Goal: Task Accomplishment & Management: Manage account settings

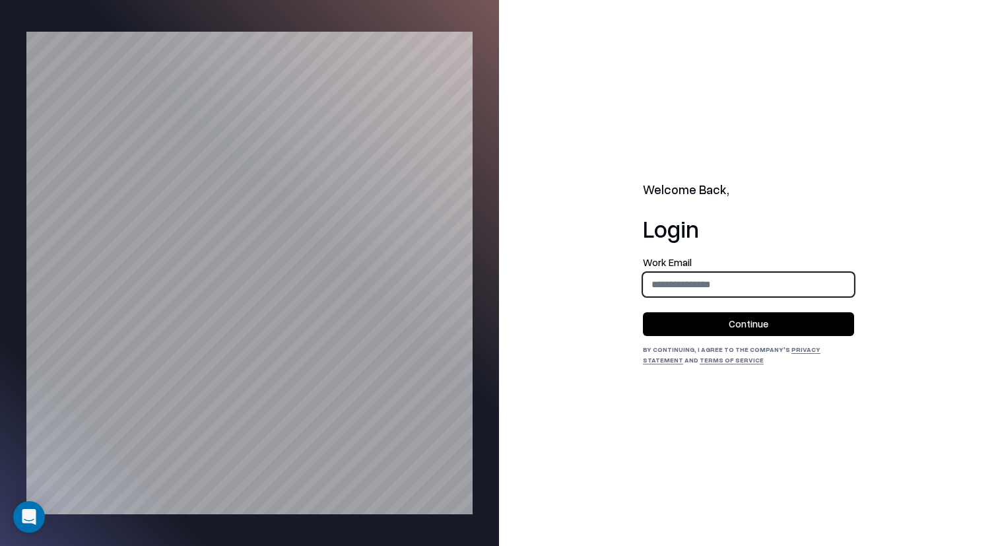
click at [720, 290] on input "email" at bounding box center [749, 284] width 210 height 24
type input "**********"
click at [650, 312] on button "Continue" at bounding box center [748, 324] width 211 height 24
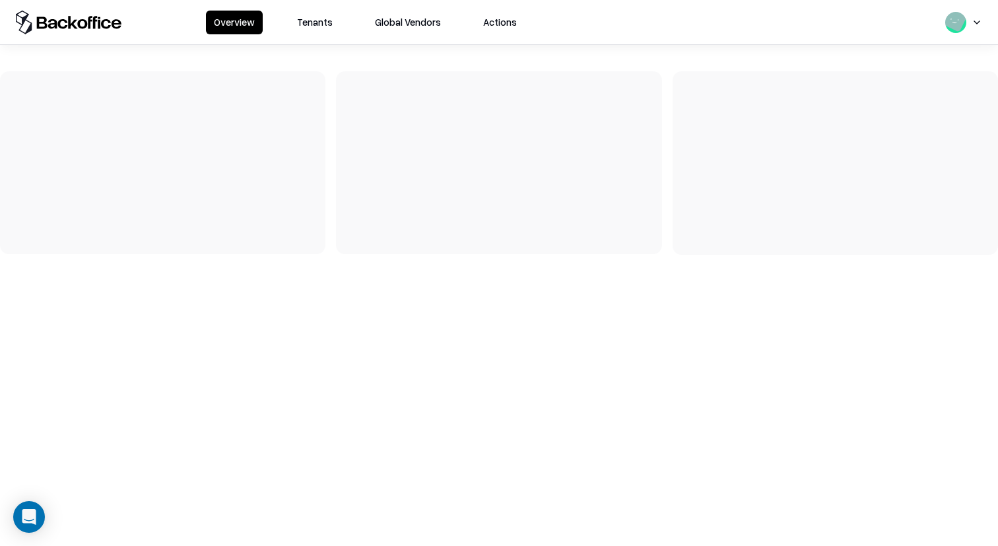
click at [333, 18] on button "Tenants" at bounding box center [314, 23] width 51 height 24
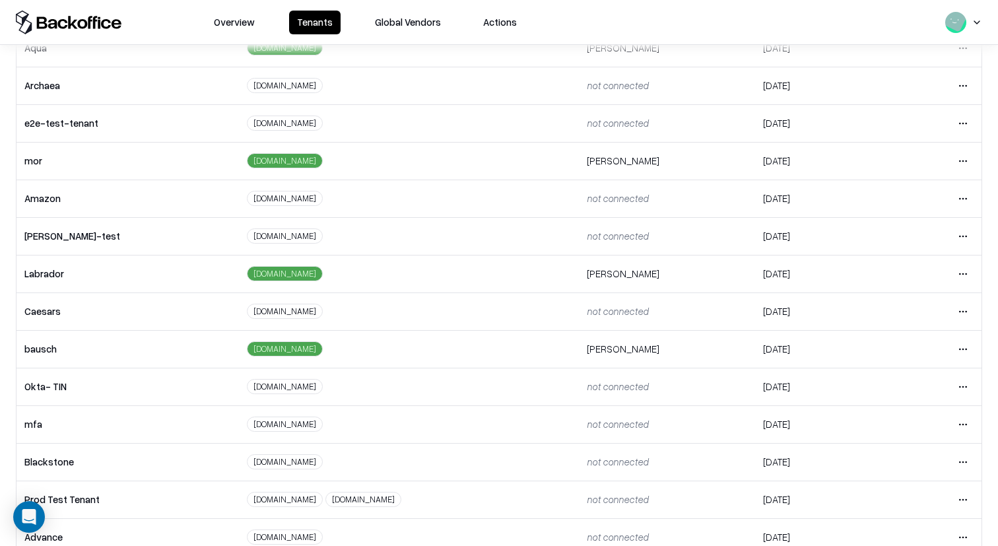
scroll to position [255, 0]
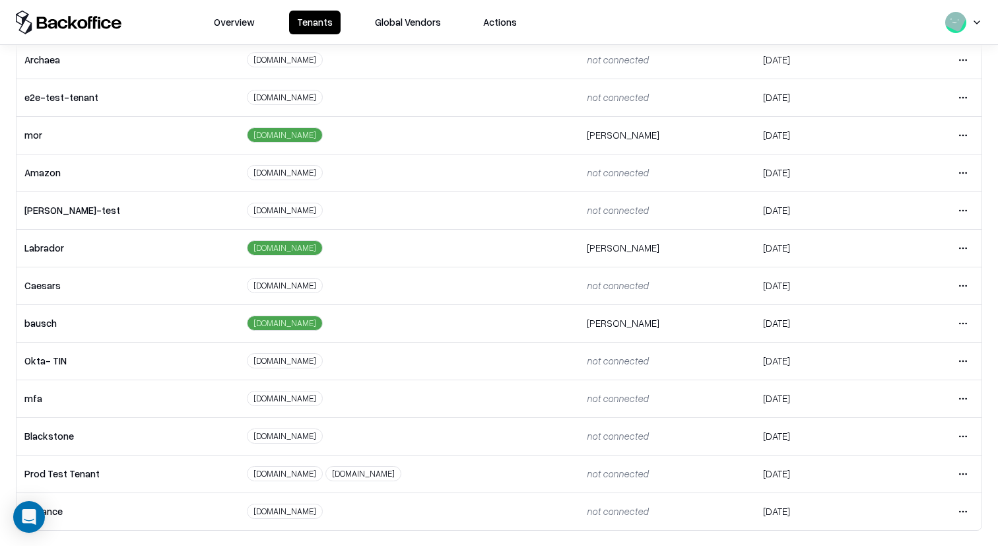
click at [967, 319] on html "Overview Tenants Global Vendors Actions Tenants Add Tenant Tenant name Domain A…" at bounding box center [499, 273] width 998 height 546
click at [881, 431] on div "Login to tenant" at bounding box center [907, 433] width 143 height 26
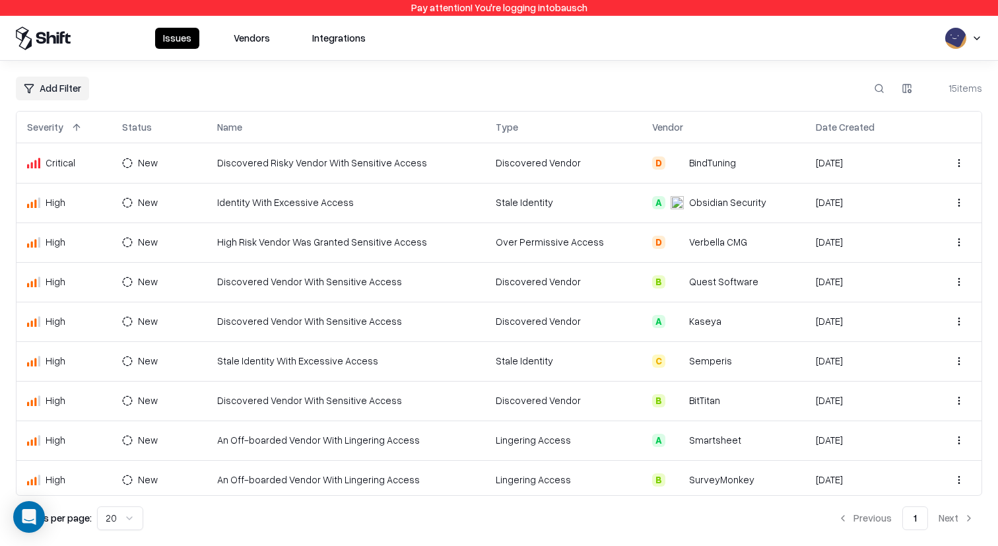
scroll to position [242, 0]
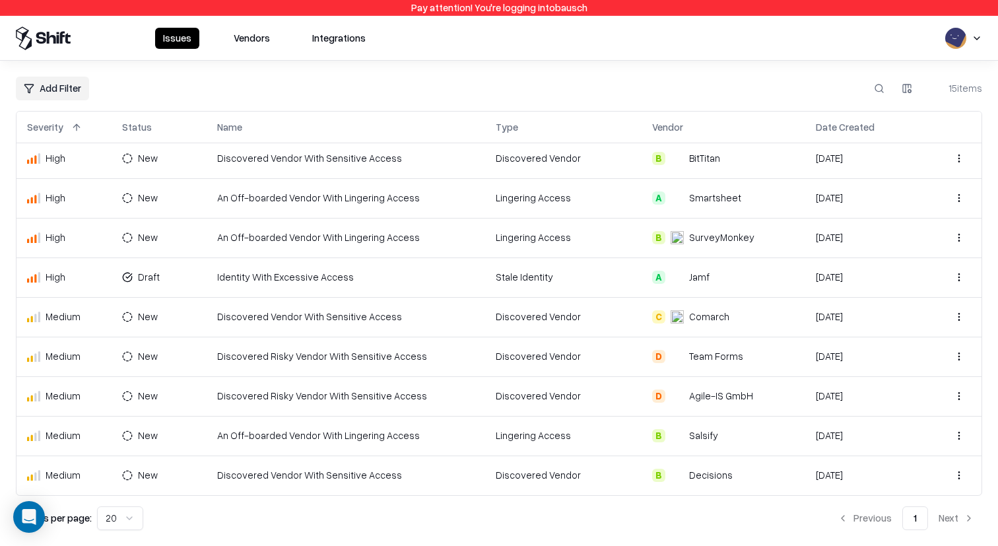
click at [248, 35] on button "Vendors" at bounding box center [252, 38] width 52 height 21
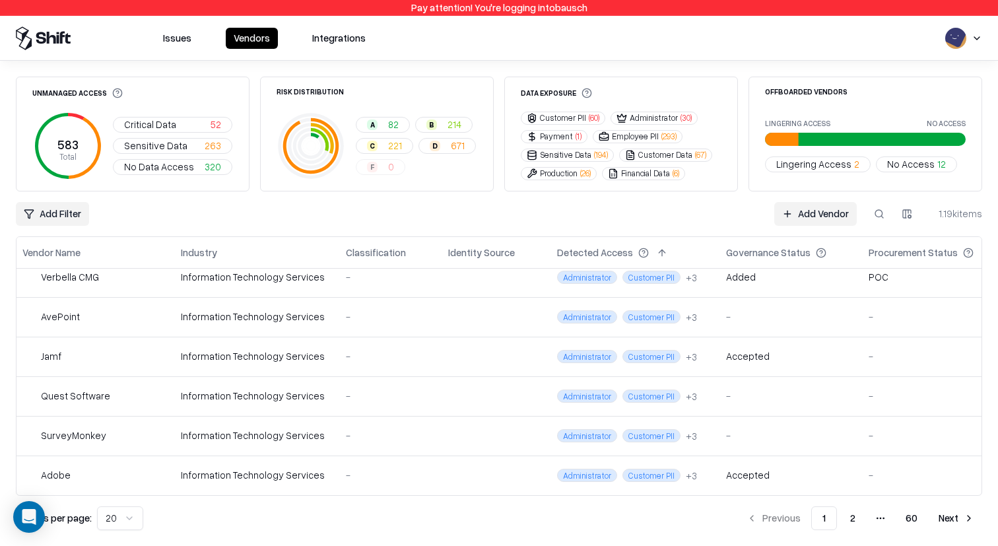
scroll to position [566, 0]
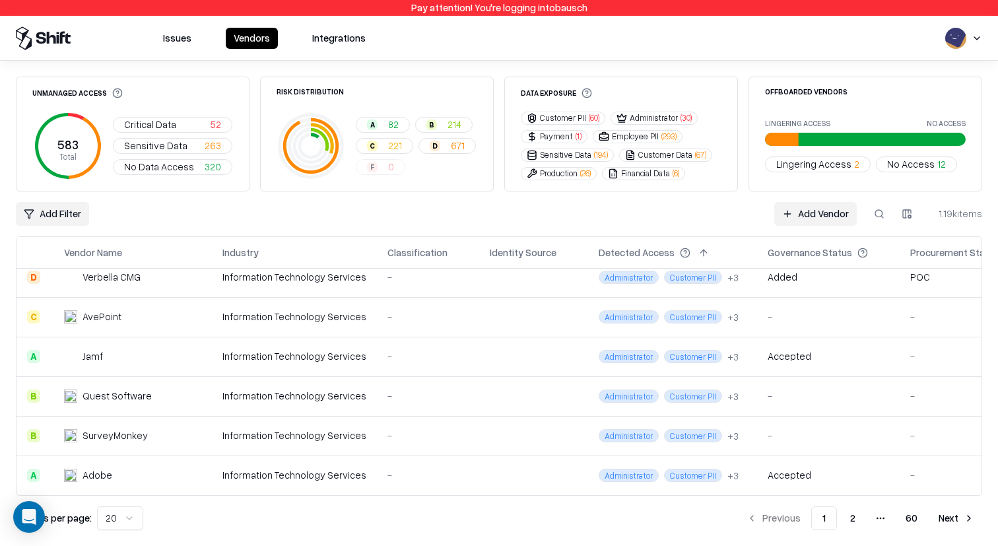
click at [855, 520] on button "2" at bounding box center [853, 518] width 26 height 24
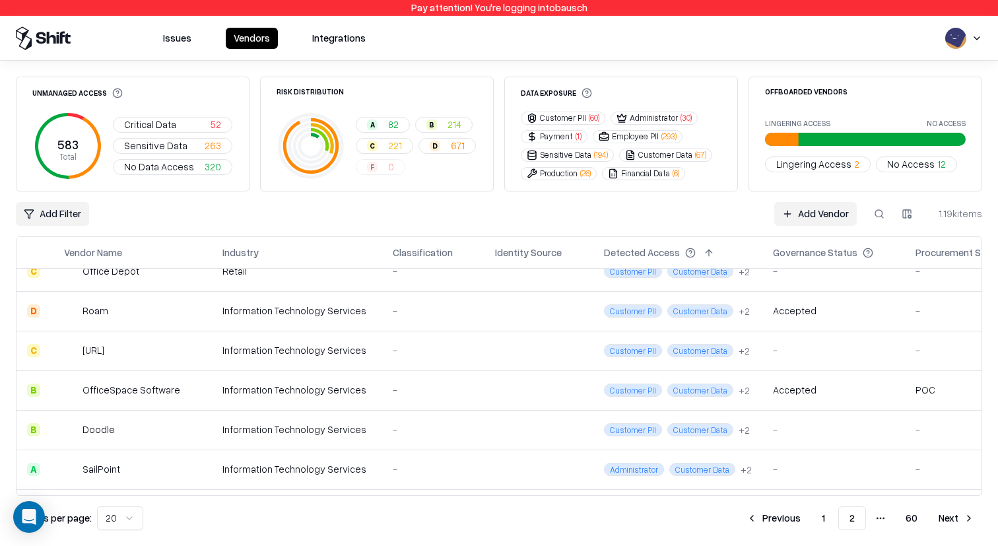
scroll to position [351, 0]
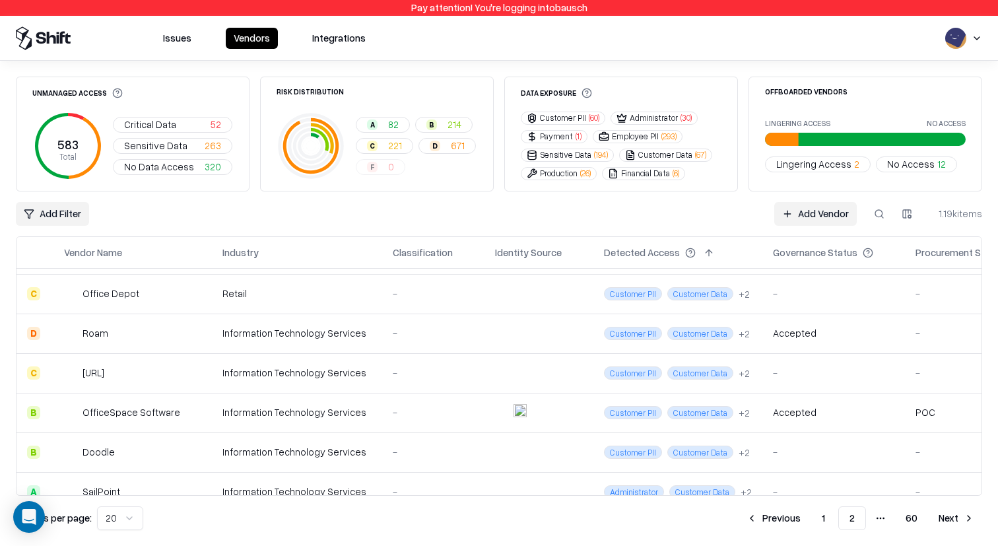
click at [943, 516] on button "Next" at bounding box center [956, 518] width 51 height 24
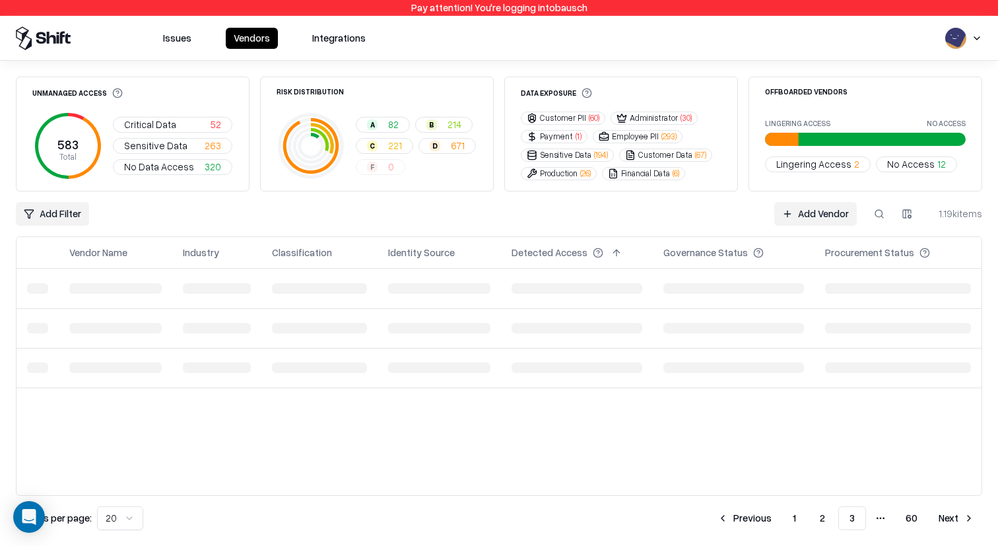
scroll to position [0, 0]
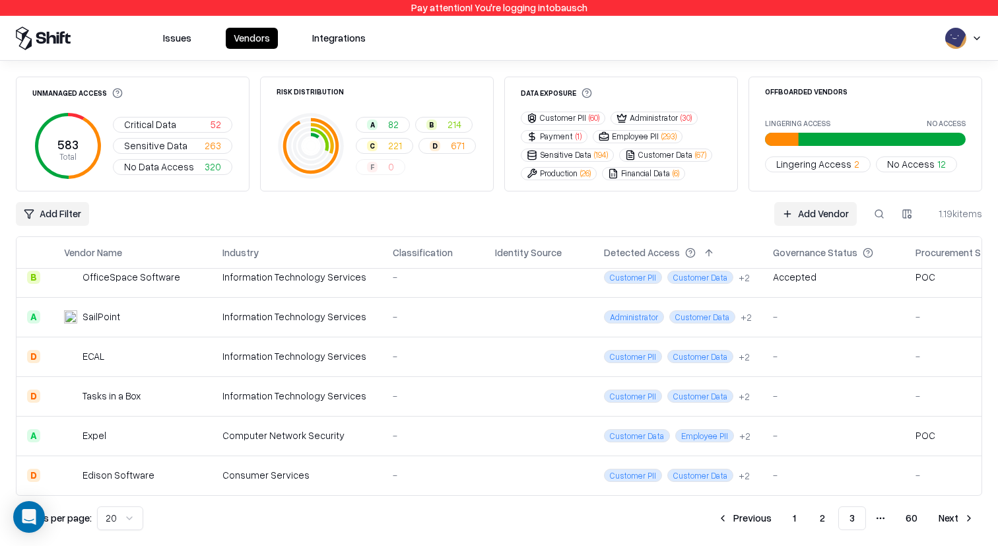
scroll to position [566, 0]
click at [942, 516] on button "Next" at bounding box center [956, 518] width 51 height 24
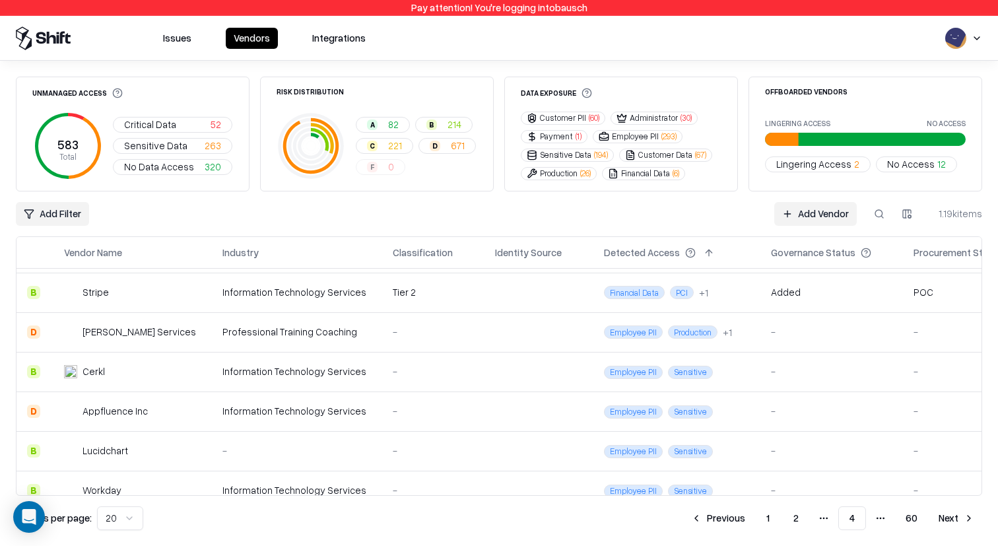
scroll to position [566, 0]
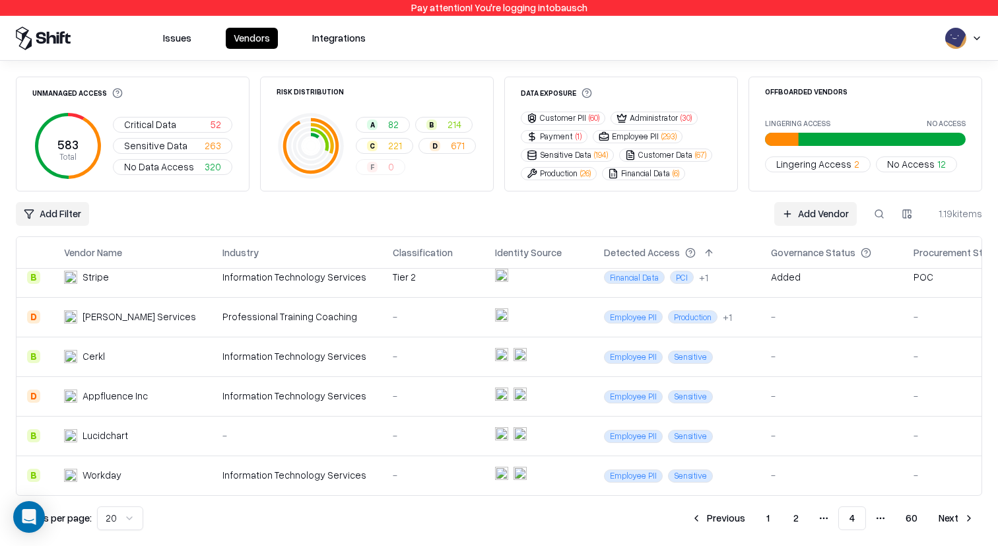
click at [947, 510] on button "Next" at bounding box center [956, 518] width 51 height 24
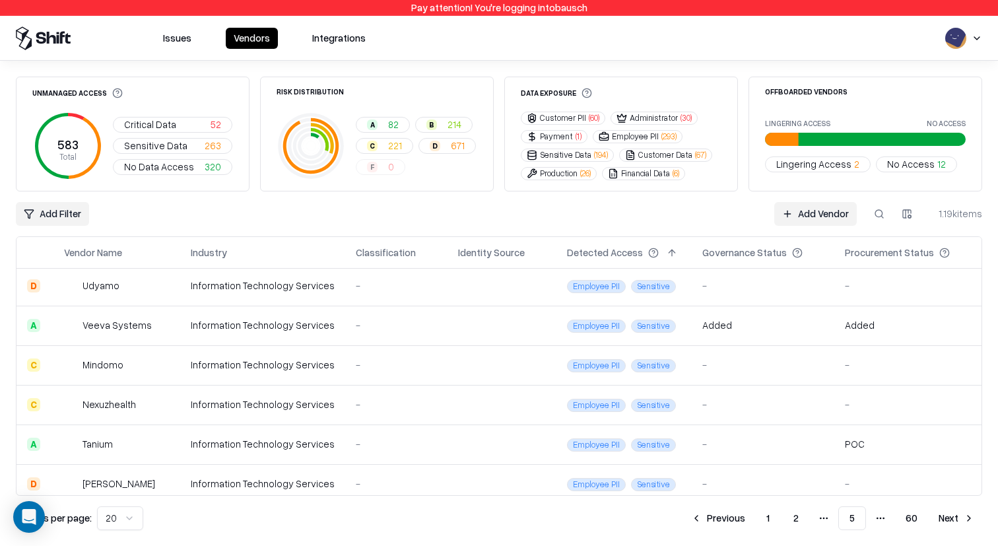
scroll to position [566, 0]
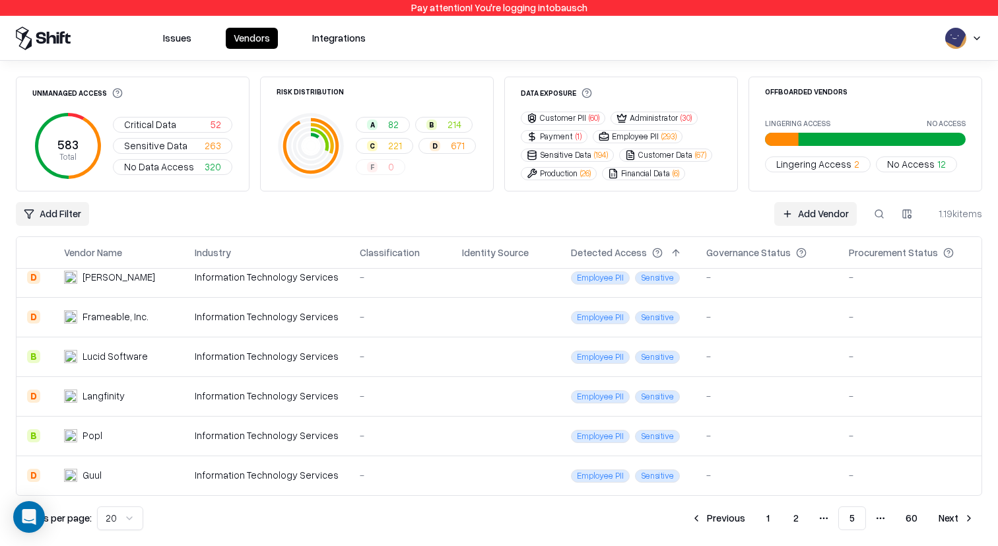
click at [958, 523] on button "Next" at bounding box center [956, 518] width 51 height 24
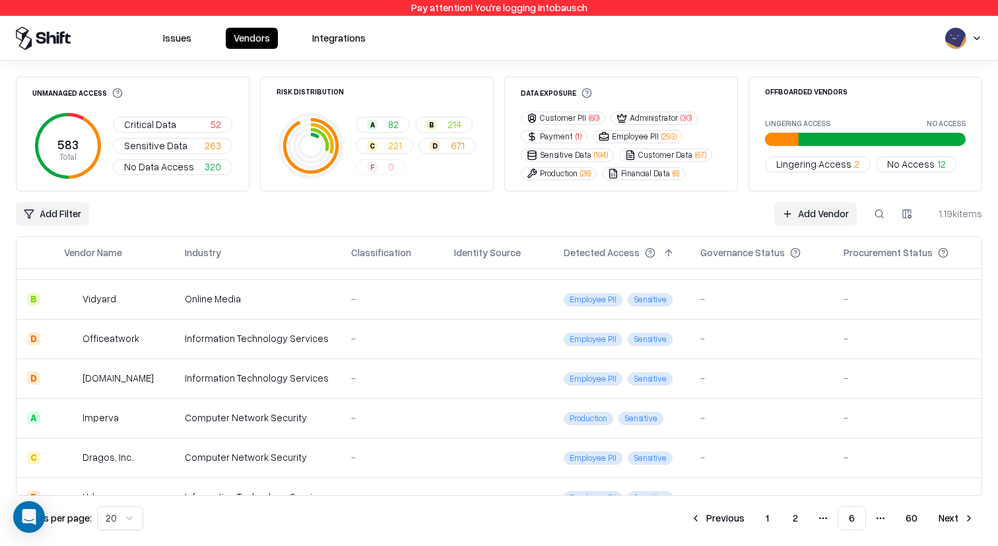
scroll to position [214, 0]
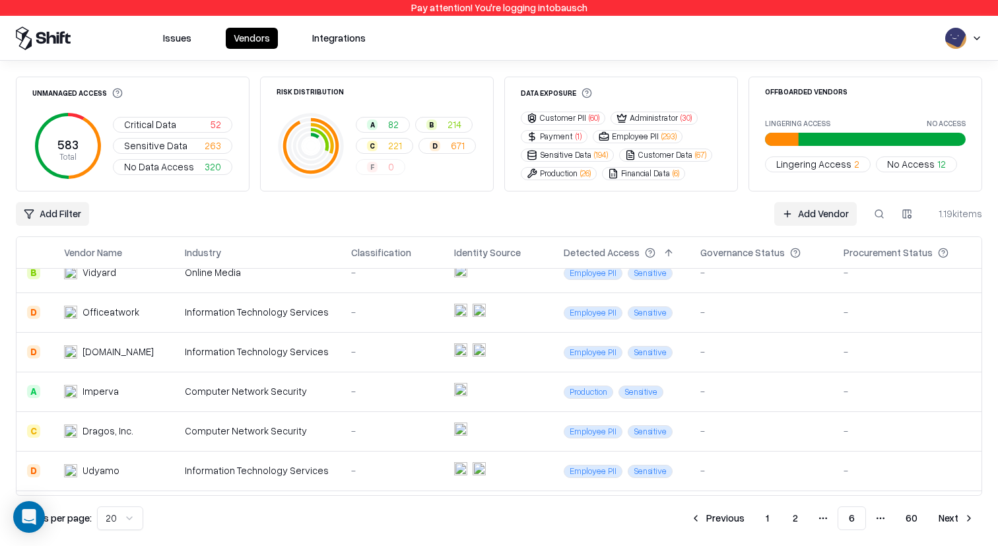
click at [726, 521] on button "Previous" at bounding box center [718, 518] width 70 height 24
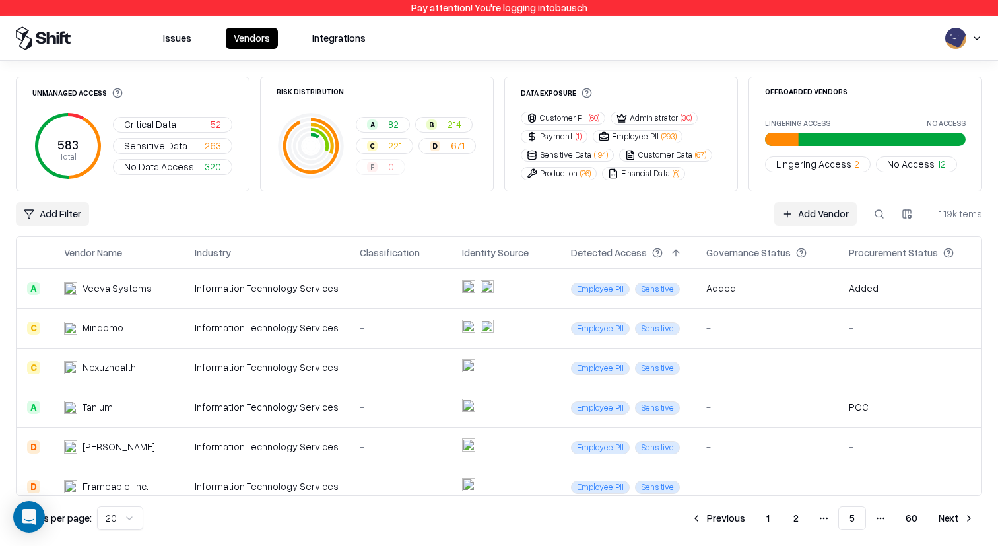
scroll to position [566, 0]
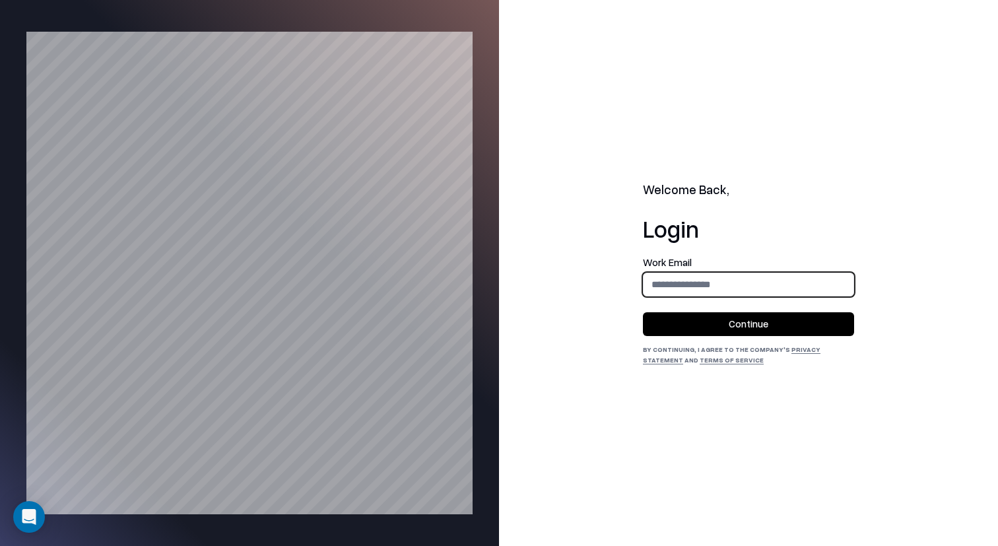
click at [674, 277] on input "email" at bounding box center [749, 284] width 210 height 24
type input "**********"
click at [723, 324] on button "Continue" at bounding box center [748, 324] width 211 height 24
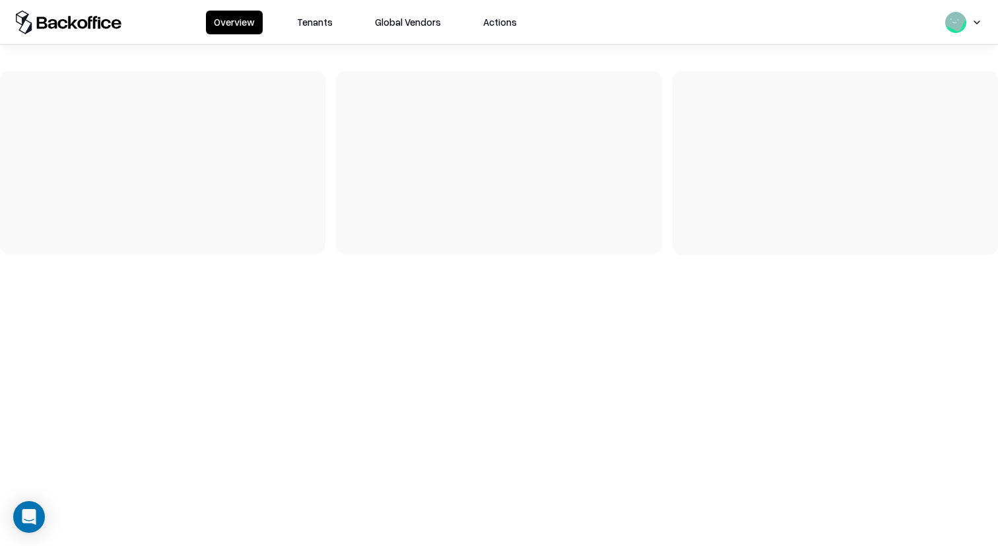
click at [319, 22] on button "Tenants" at bounding box center [314, 23] width 51 height 24
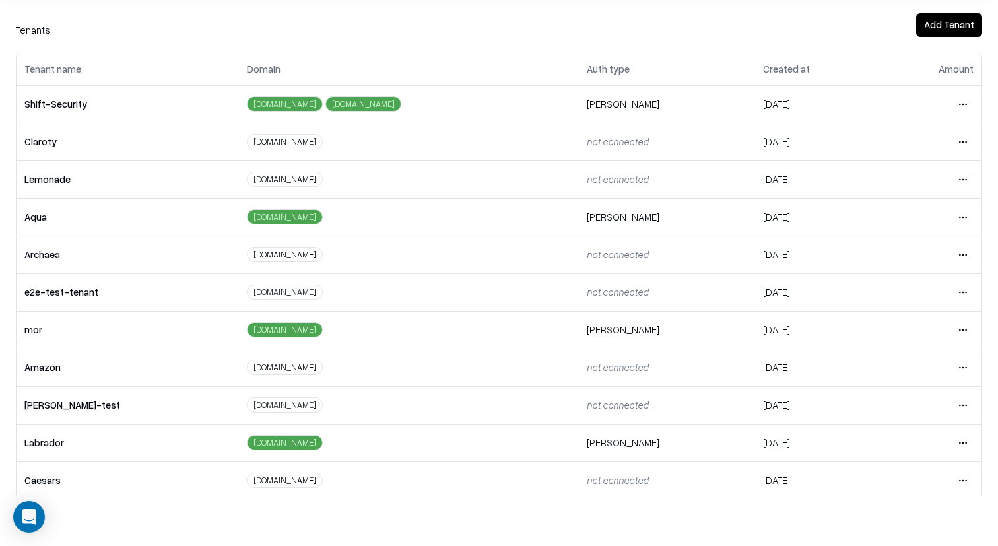
scroll to position [5, 0]
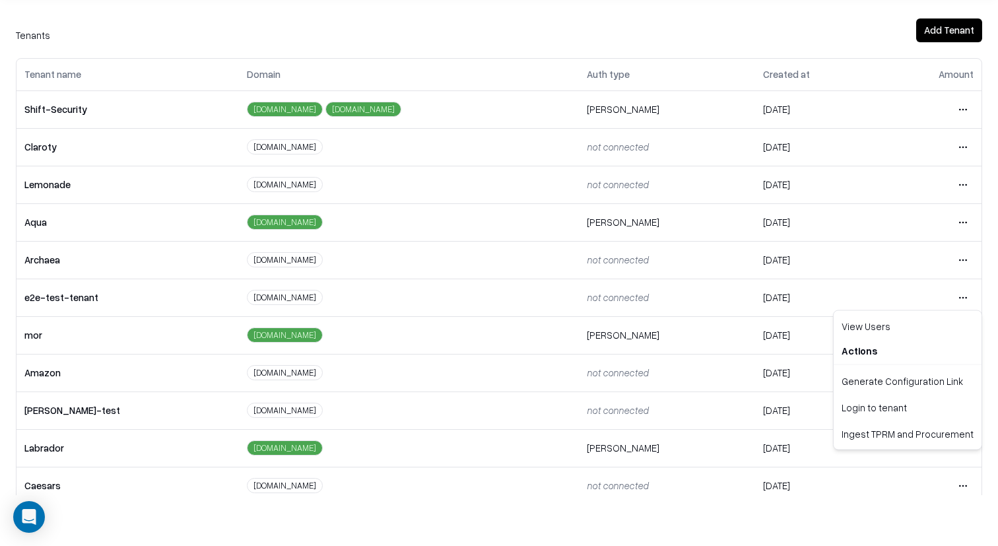
click at [971, 292] on html "Overview Tenants Global Vendors Actions Tenants Add Tenant Tenant name Domain A…" at bounding box center [499, 222] width 998 height 546
click at [888, 411] on div "Login to tenant" at bounding box center [907, 407] width 143 height 26
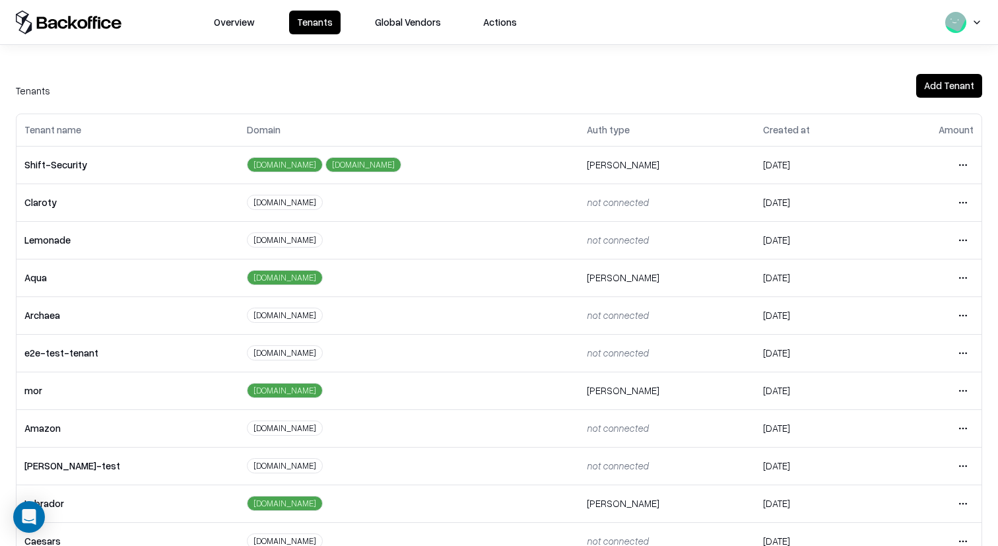
click at [402, 25] on button "Global Vendors" at bounding box center [408, 23] width 82 height 24
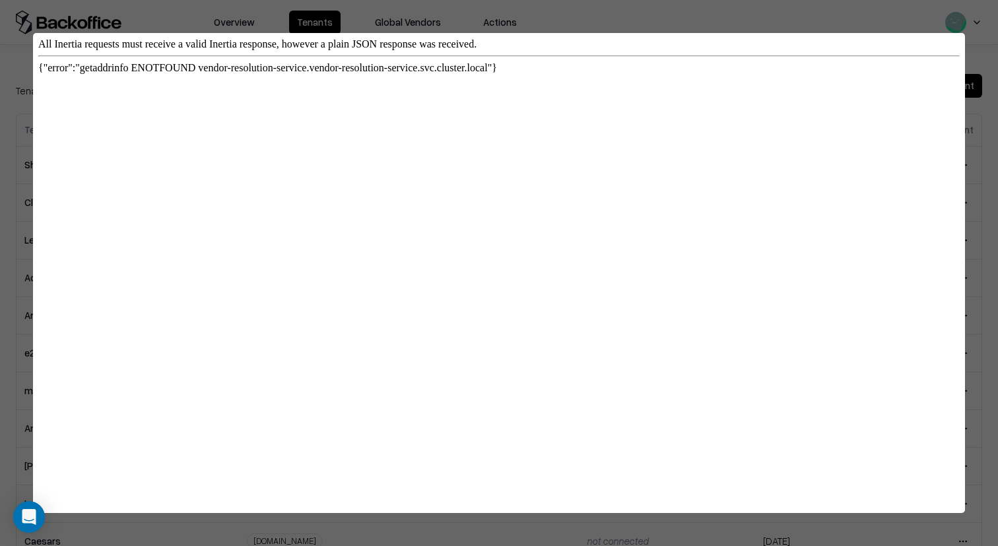
click at [320, 22] on div at bounding box center [499, 273] width 998 height 546
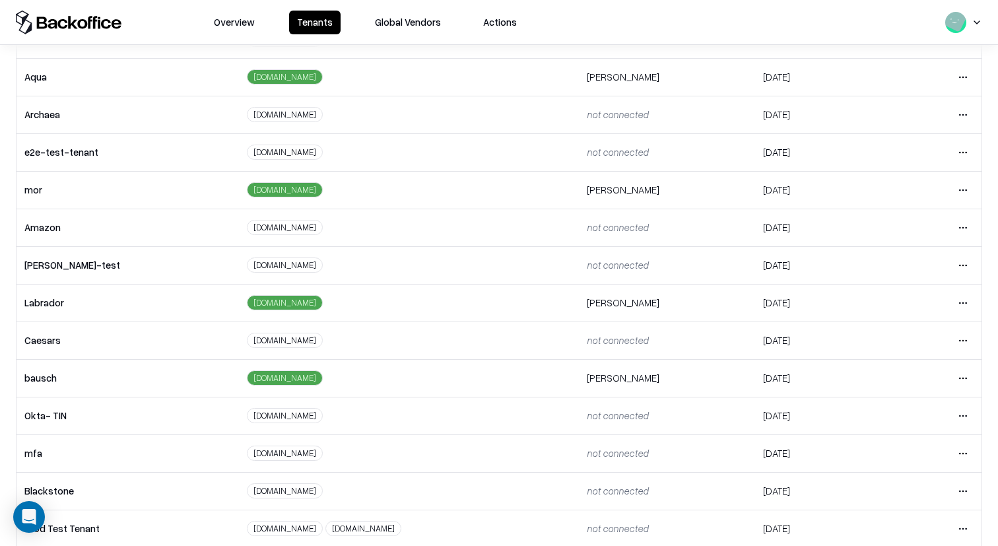
scroll to position [255, 0]
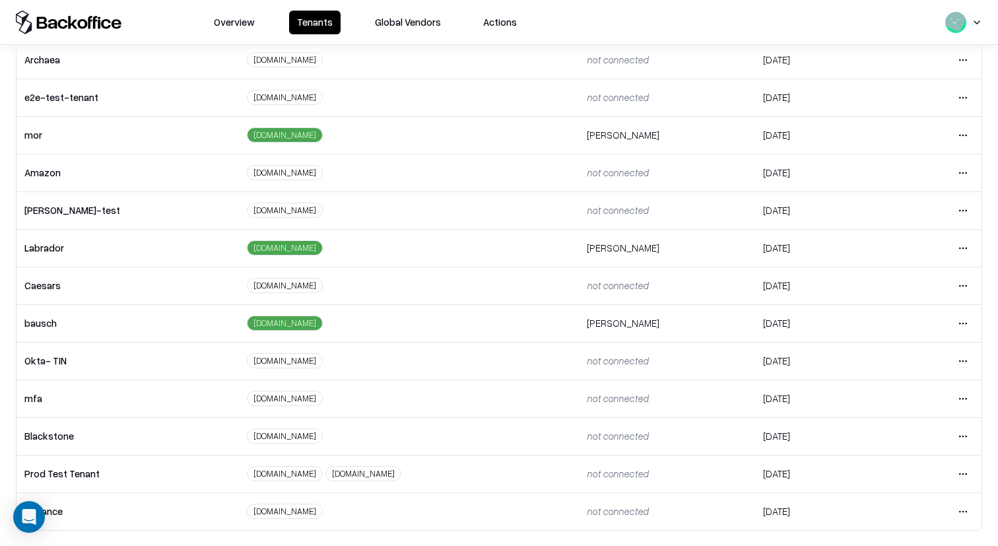
click at [967, 316] on html "Overview Tenants Global Vendors Actions Tenants Add Tenant Tenant name Domain A…" at bounding box center [499, 273] width 998 height 546
click at [873, 433] on div "Login to tenant" at bounding box center [907, 433] width 143 height 26
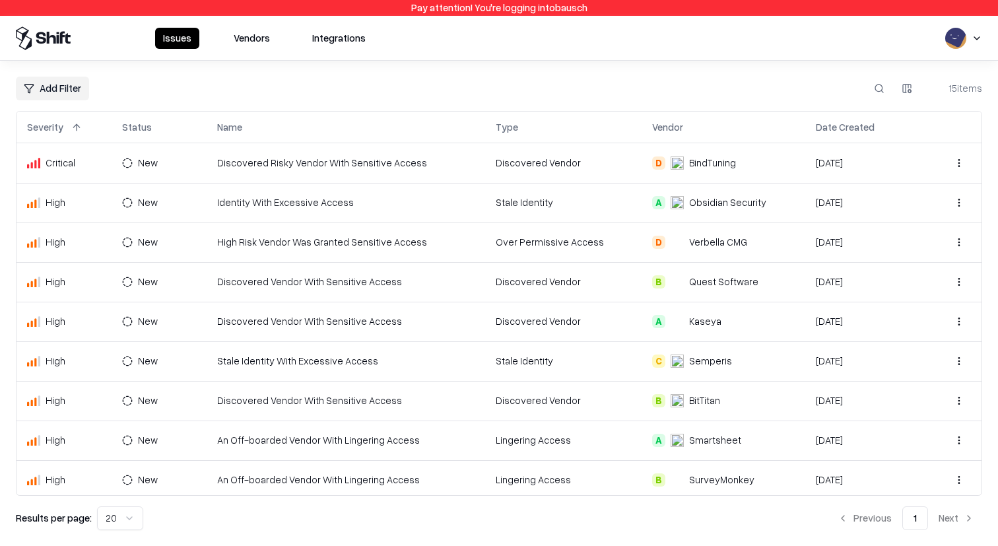
click at [261, 30] on button "Vendors" at bounding box center [252, 38] width 52 height 21
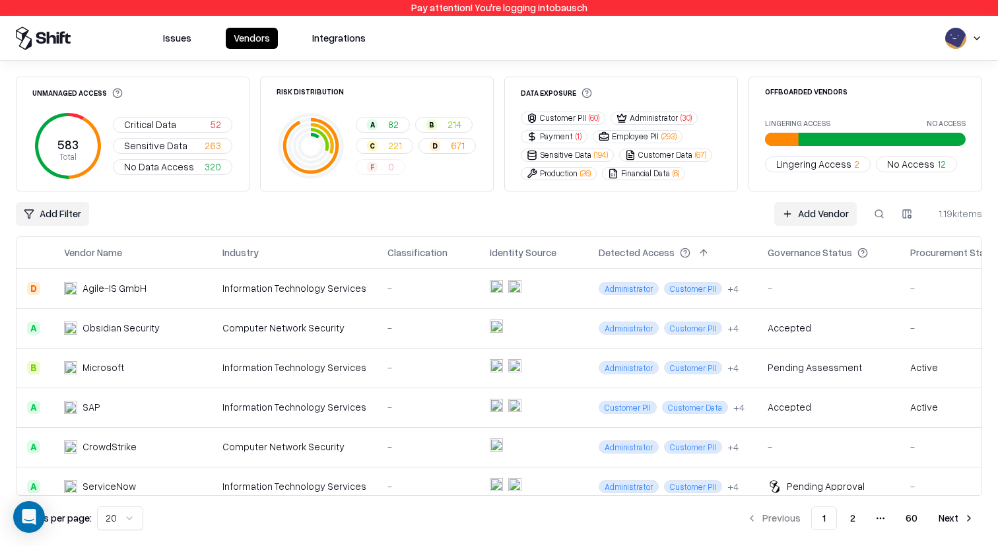
click at [884, 518] on circle "pagination" at bounding box center [883, 518] width 1 height 1
click at [953, 518] on button "Next" at bounding box center [956, 518] width 51 height 24
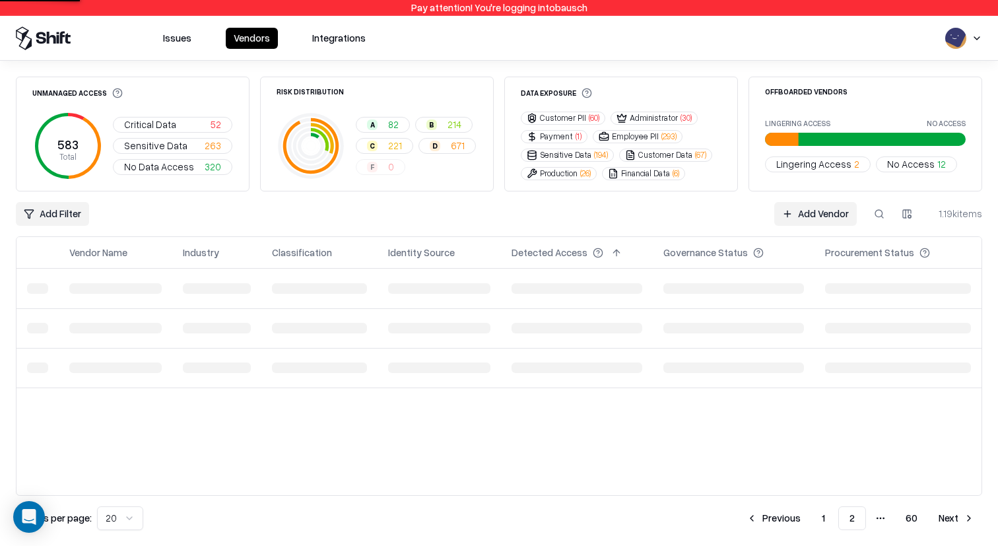
click at [953, 517] on button "Next" at bounding box center [956, 518] width 51 height 24
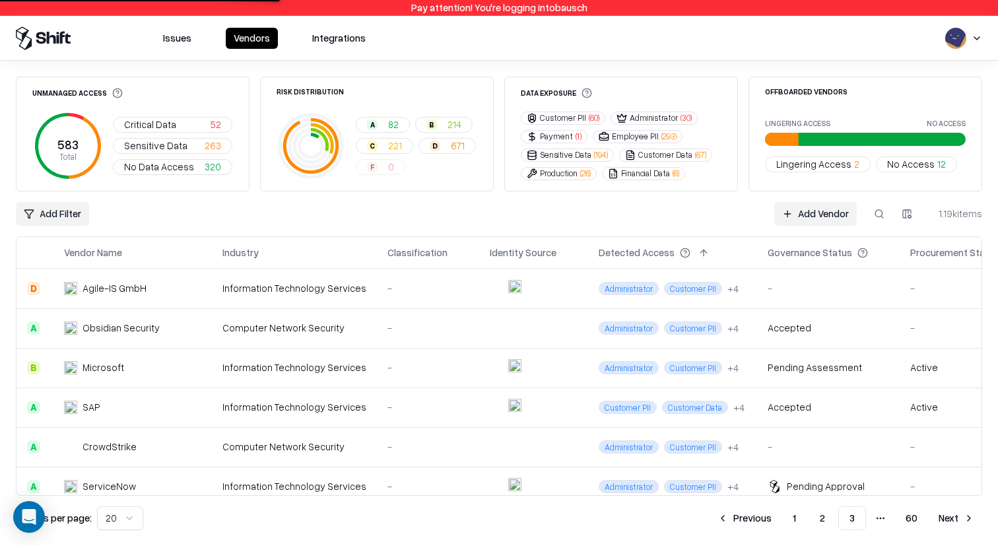
click at [953, 517] on button "Next" at bounding box center [956, 518] width 51 height 24
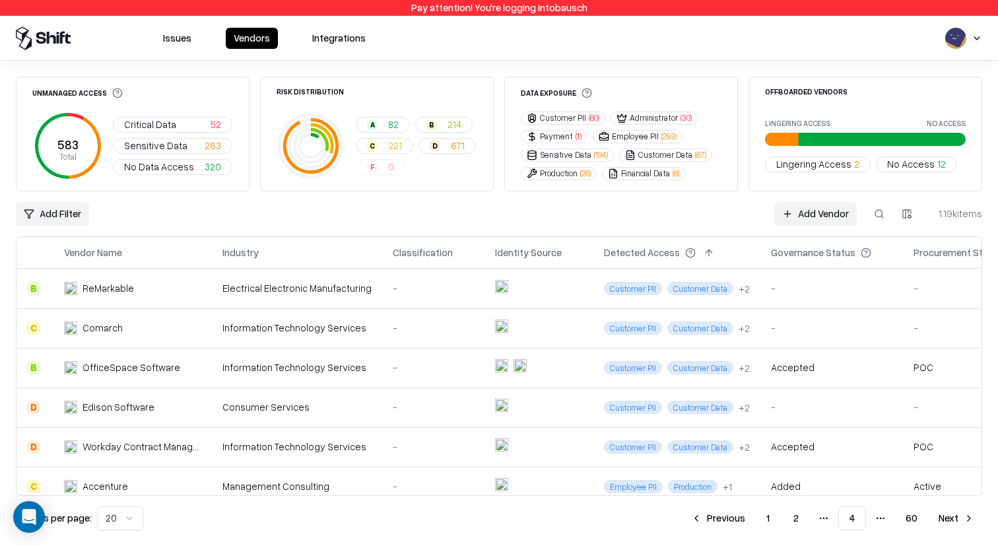
click at [950, 521] on button "Next" at bounding box center [956, 518] width 51 height 24
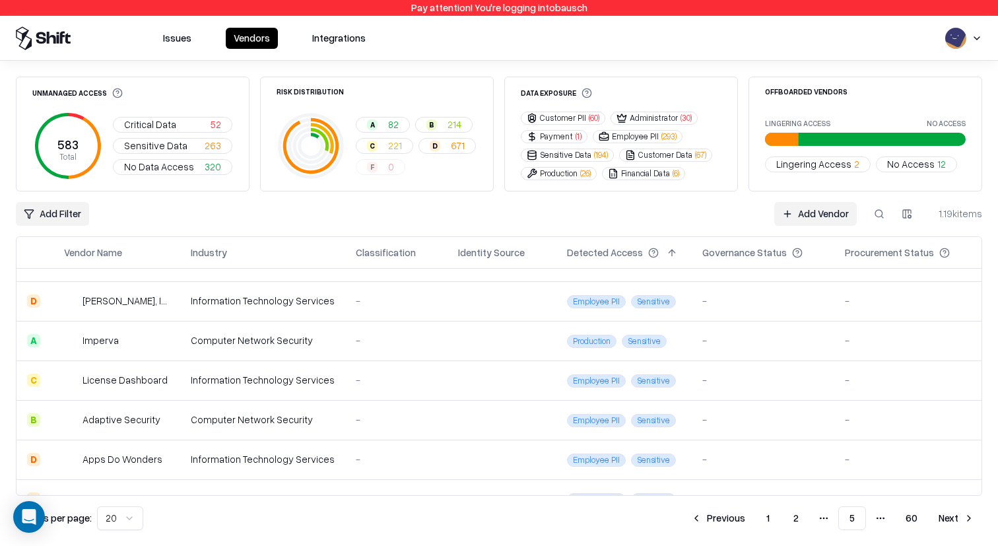
scroll to position [135, 0]
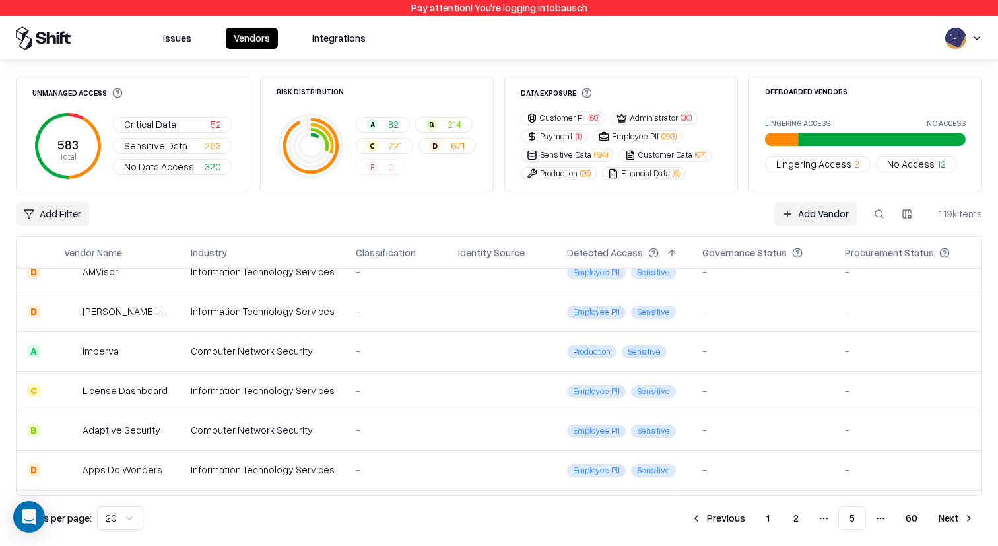
click at [954, 521] on button "Next" at bounding box center [956, 518] width 51 height 24
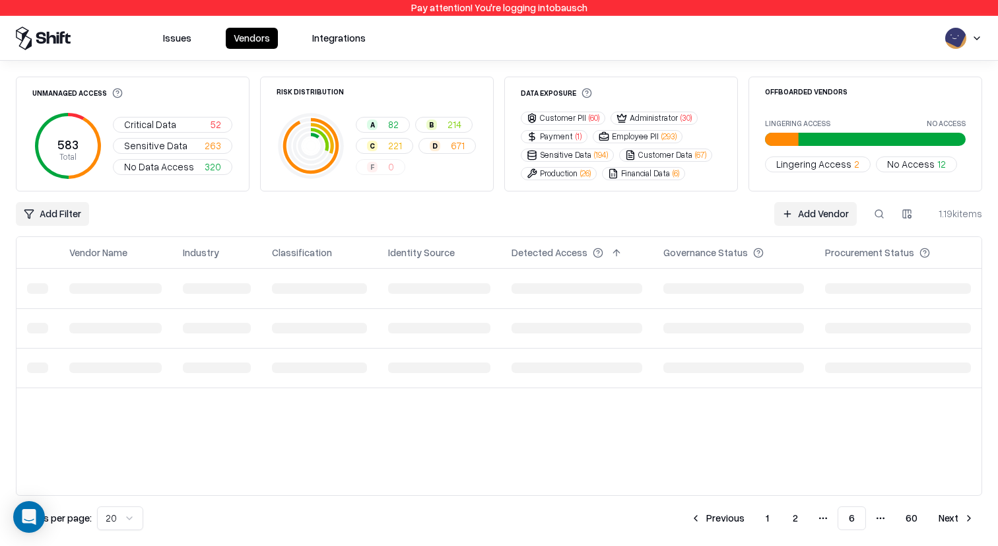
scroll to position [0, 0]
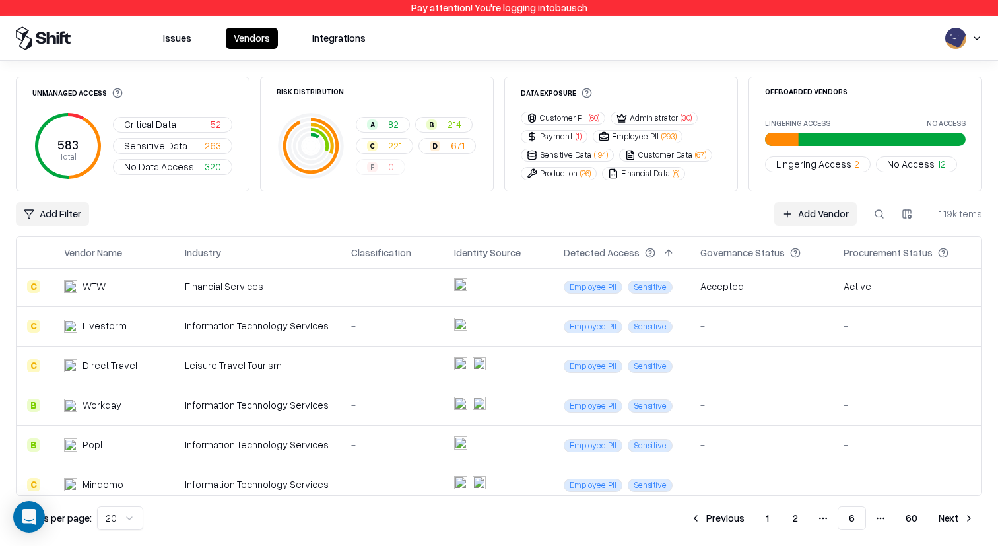
scroll to position [566, 0]
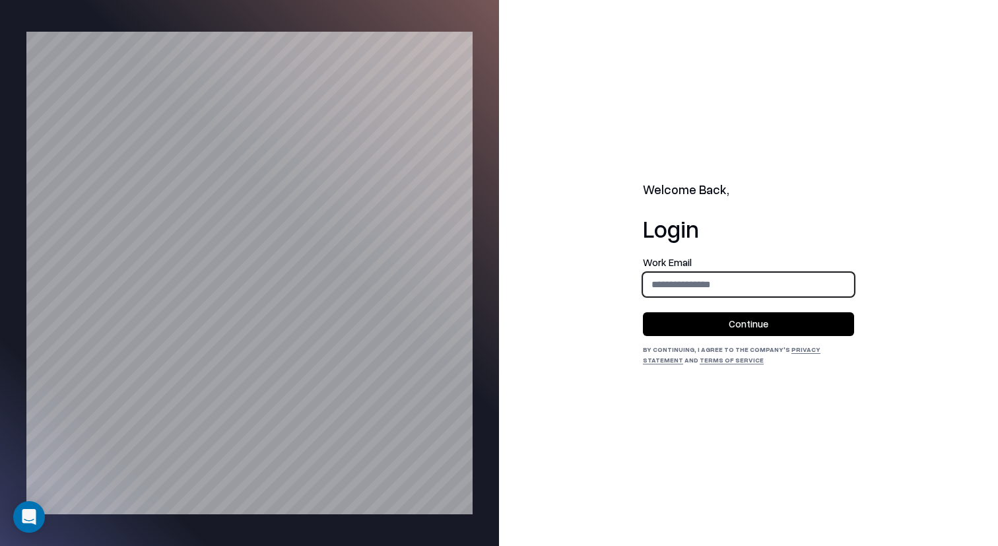
click at [678, 279] on input "email" at bounding box center [749, 284] width 210 height 24
type input "**********"
click at [748, 321] on button "Continue" at bounding box center [748, 324] width 211 height 24
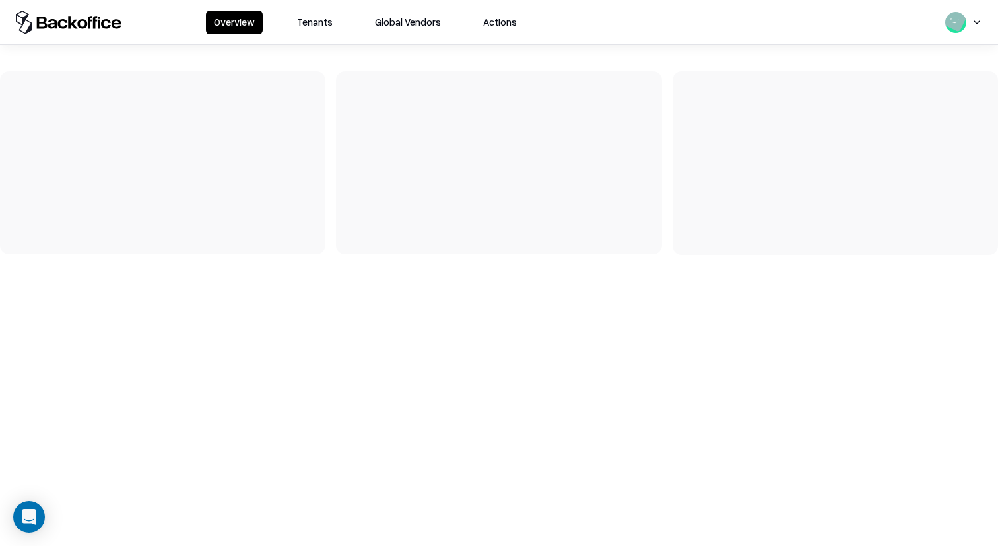
click at [310, 23] on button "Tenants" at bounding box center [314, 23] width 51 height 24
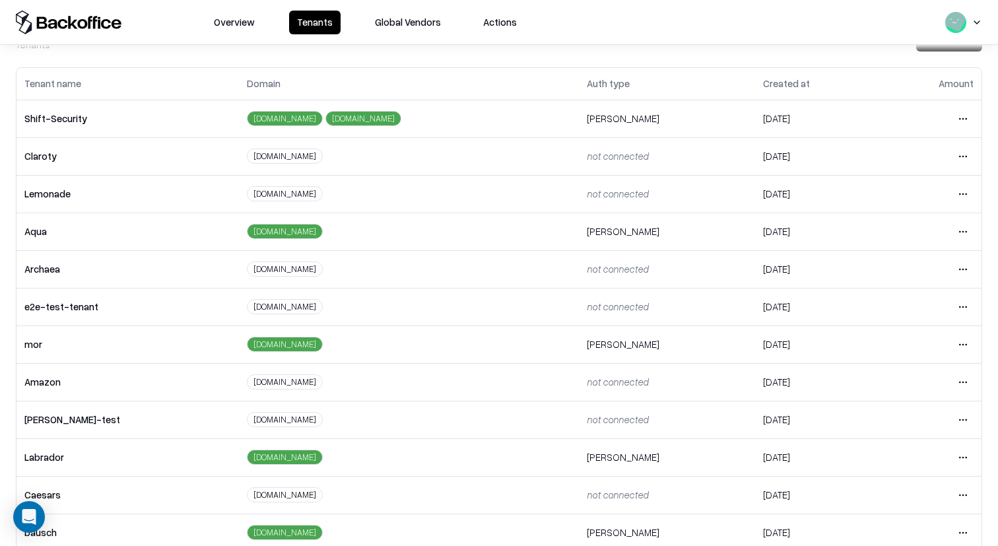
scroll to position [49, 0]
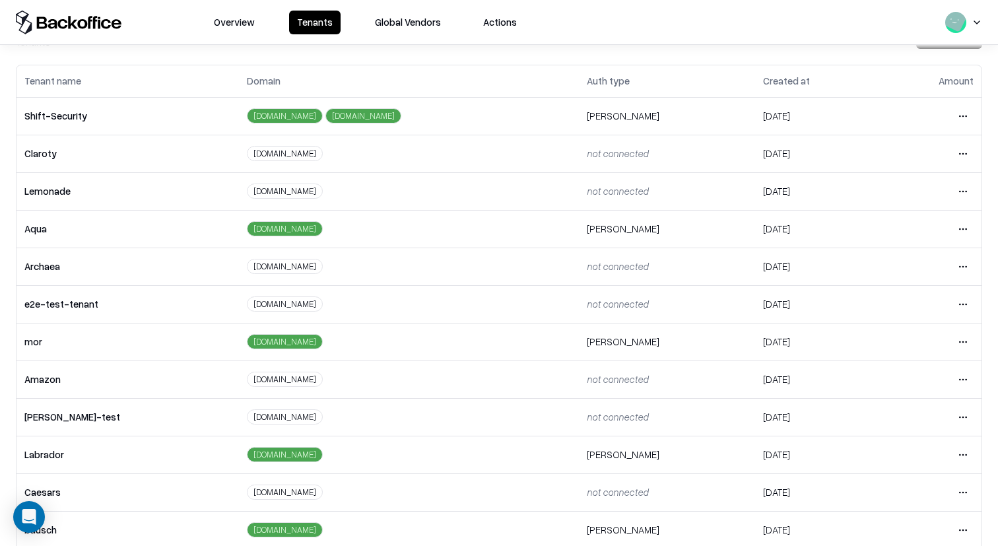
click at [965, 306] on html "Overview Tenants Global Vendors Actions Tenants Add Tenant Tenant name Domain A…" at bounding box center [499, 273] width 998 height 546
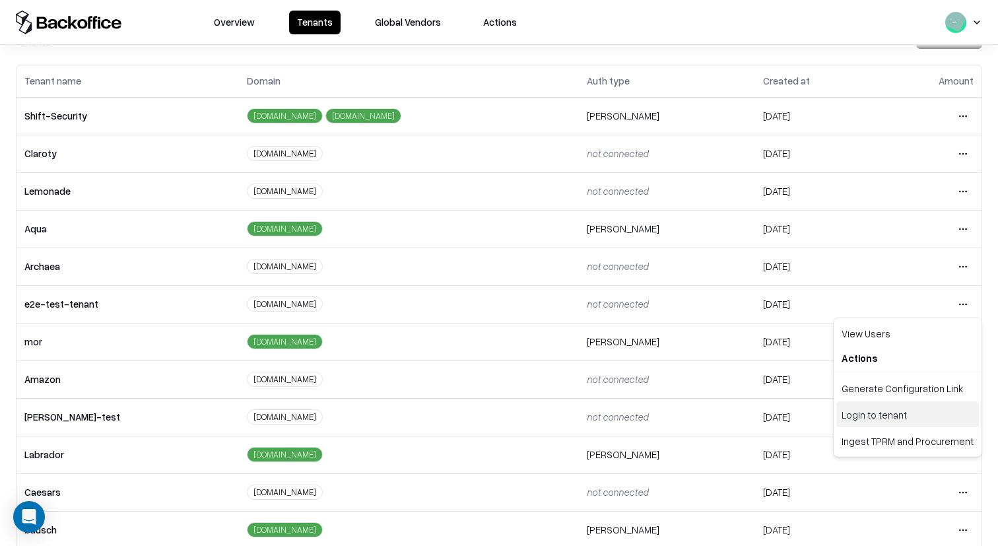
click at [889, 415] on div "Login to tenant" at bounding box center [907, 414] width 143 height 26
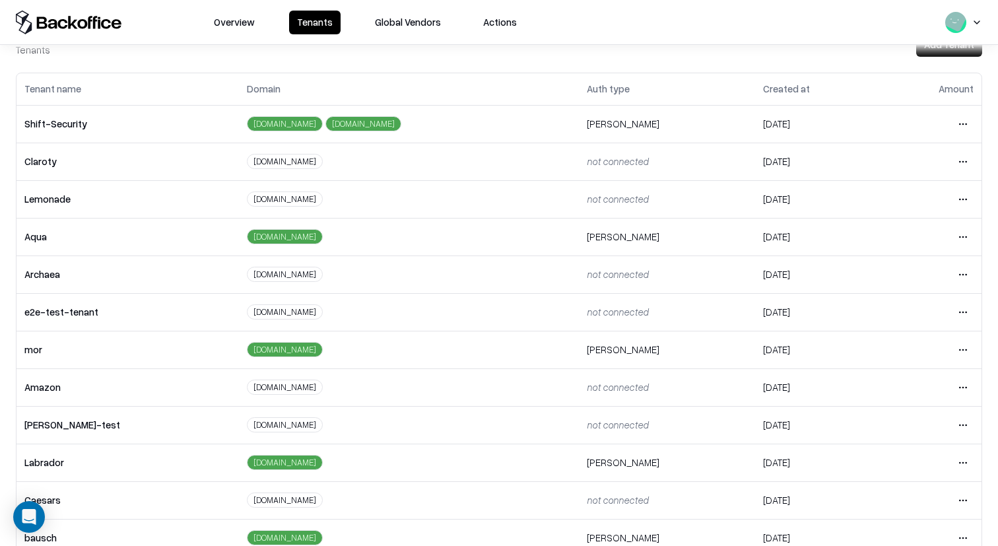
scroll to position [36, 0]
